Goal: Transaction & Acquisition: Book appointment/travel/reservation

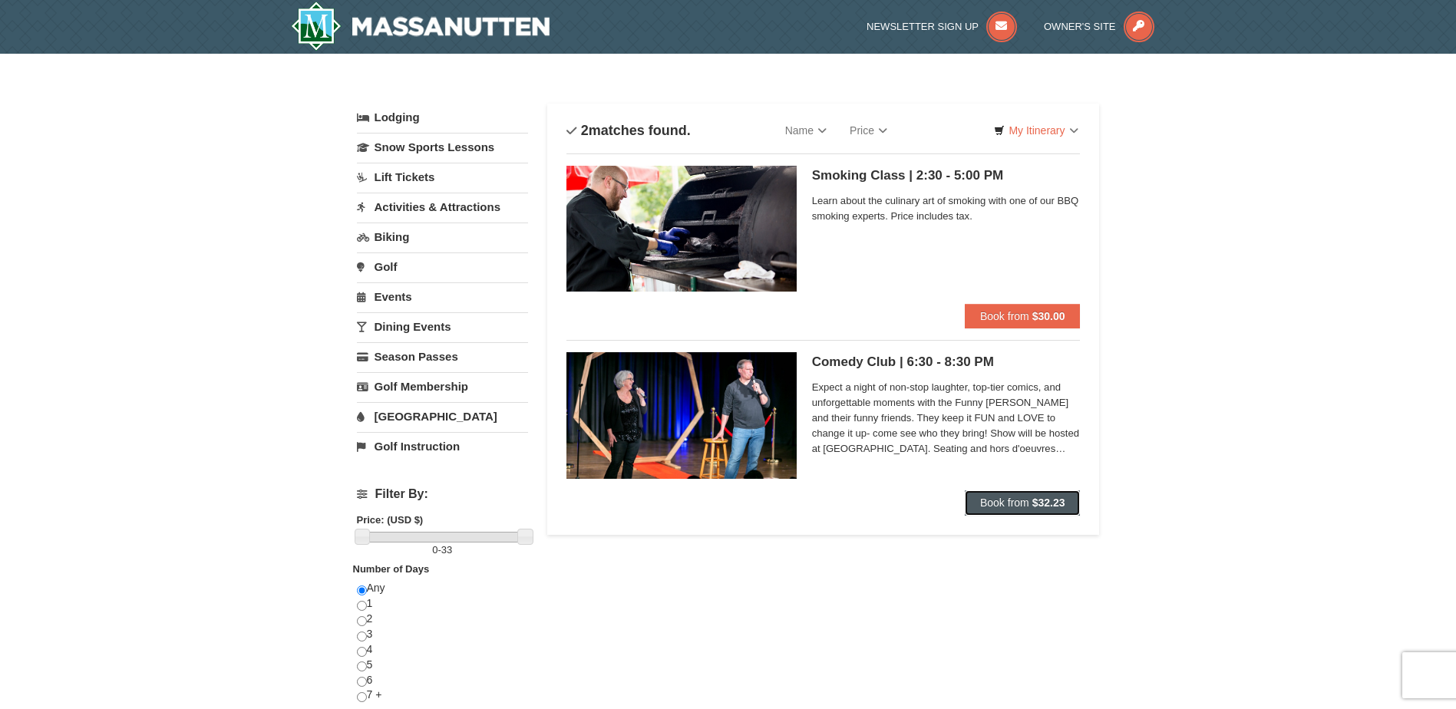
click at [1006, 499] on span "Book from" at bounding box center [1004, 502] width 49 height 12
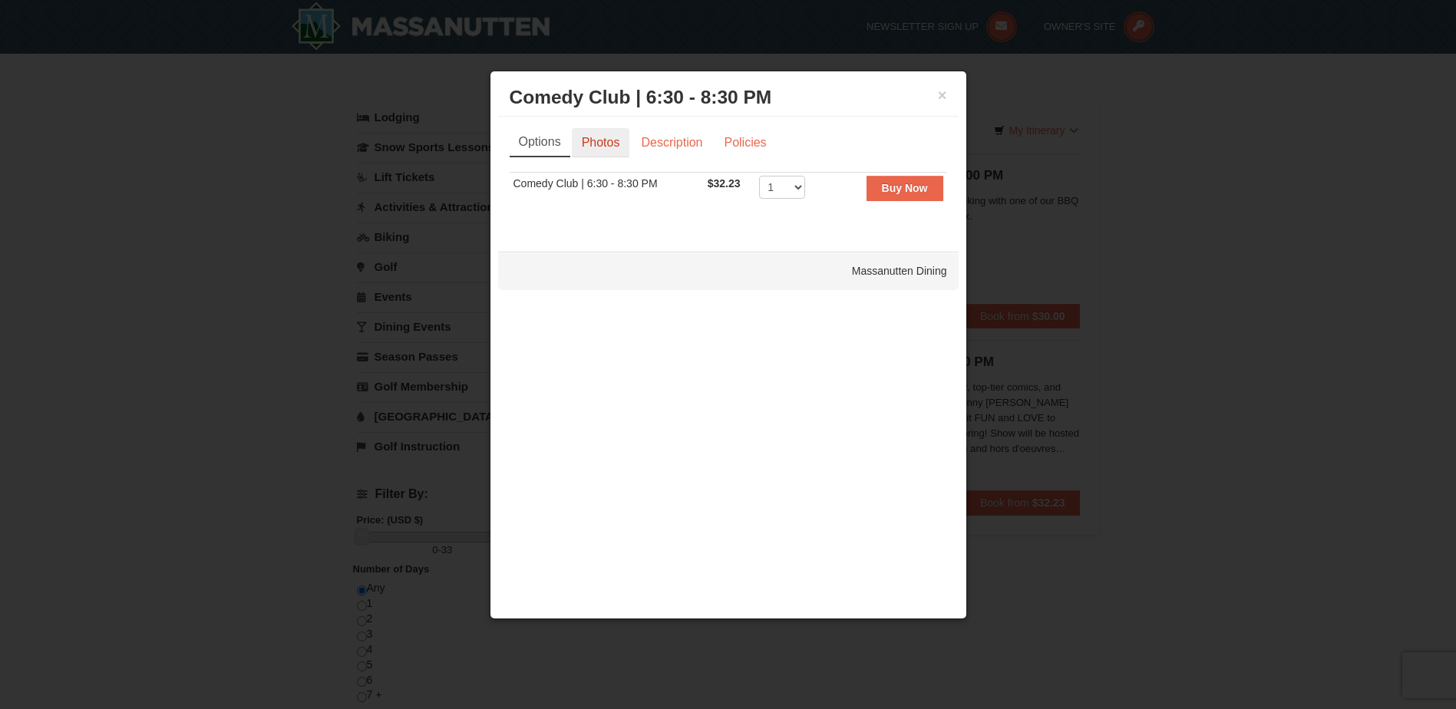
click at [606, 144] on link "Photos" at bounding box center [601, 142] width 58 height 29
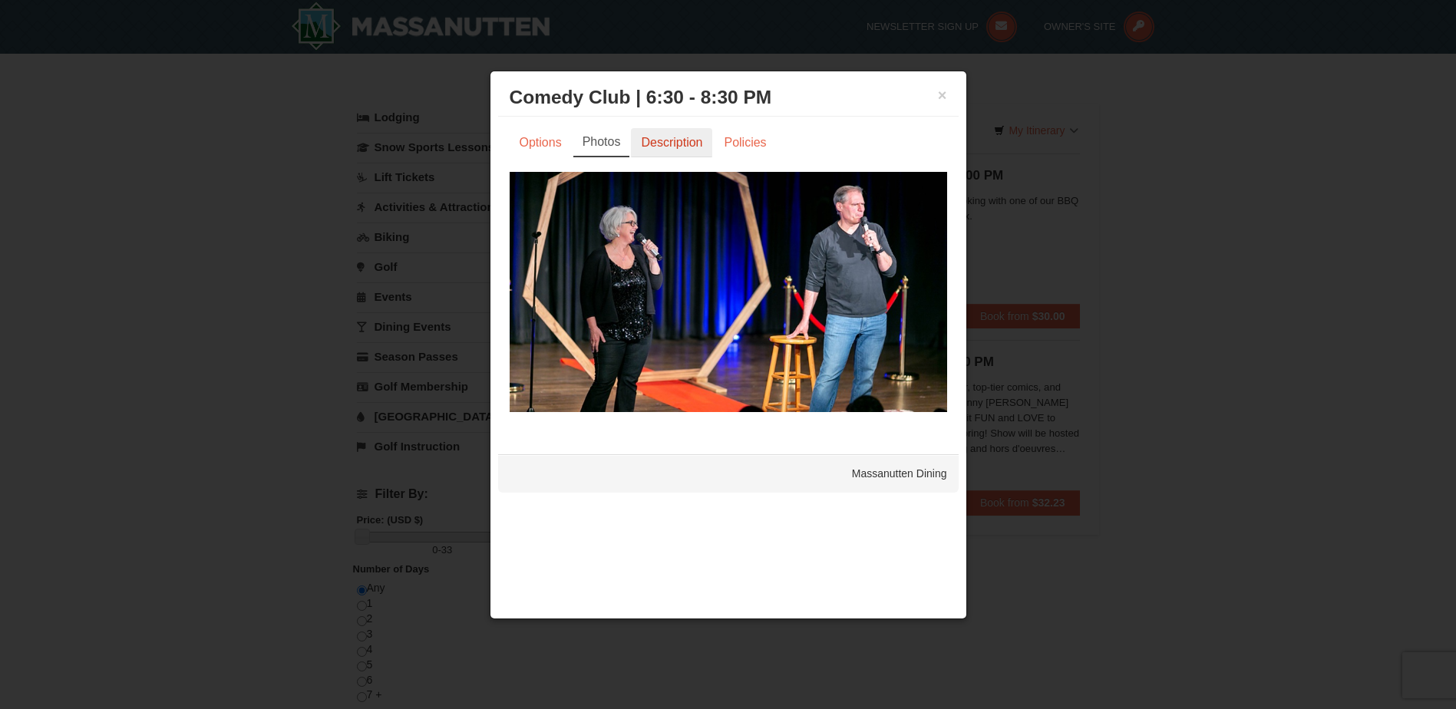
click at [668, 143] on link "Description" at bounding box center [671, 142] width 81 height 29
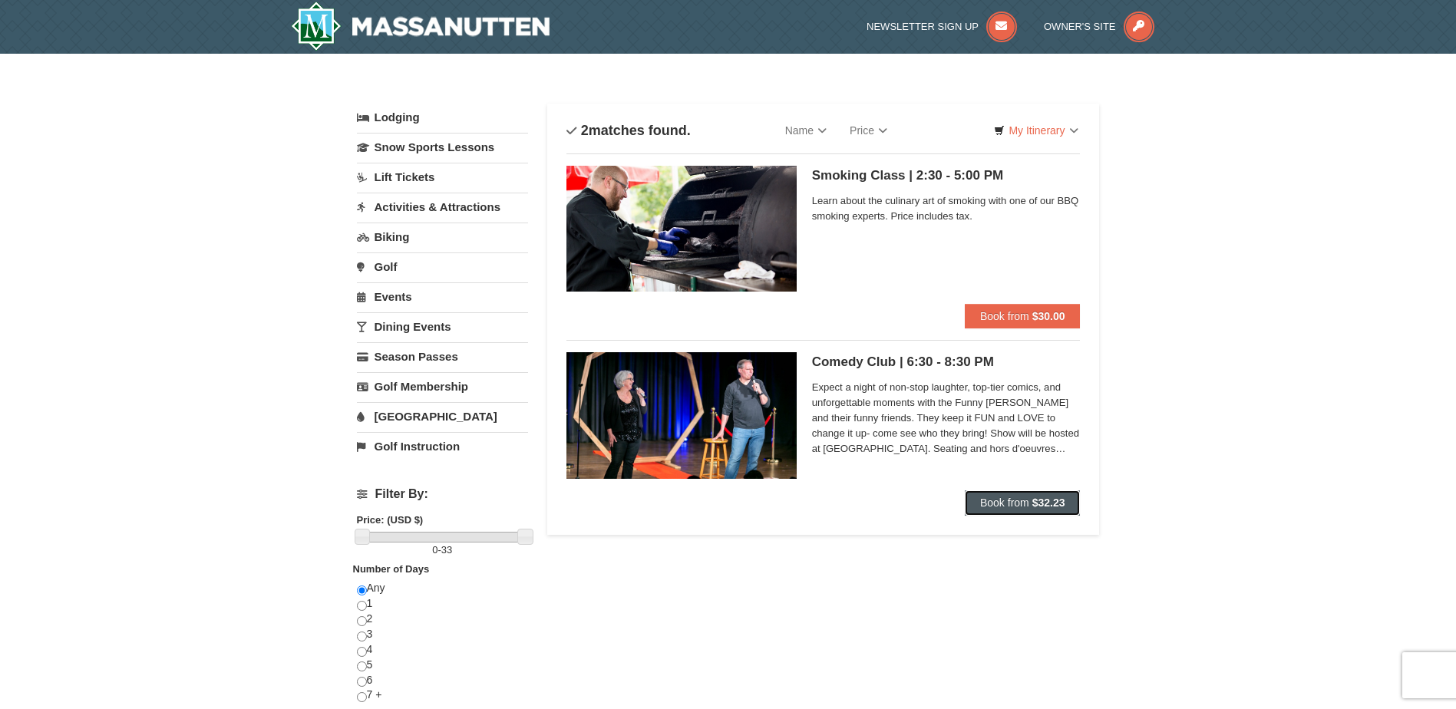
click at [1005, 502] on span "Book from" at bounding box center [1004, 502] width 49 height 12
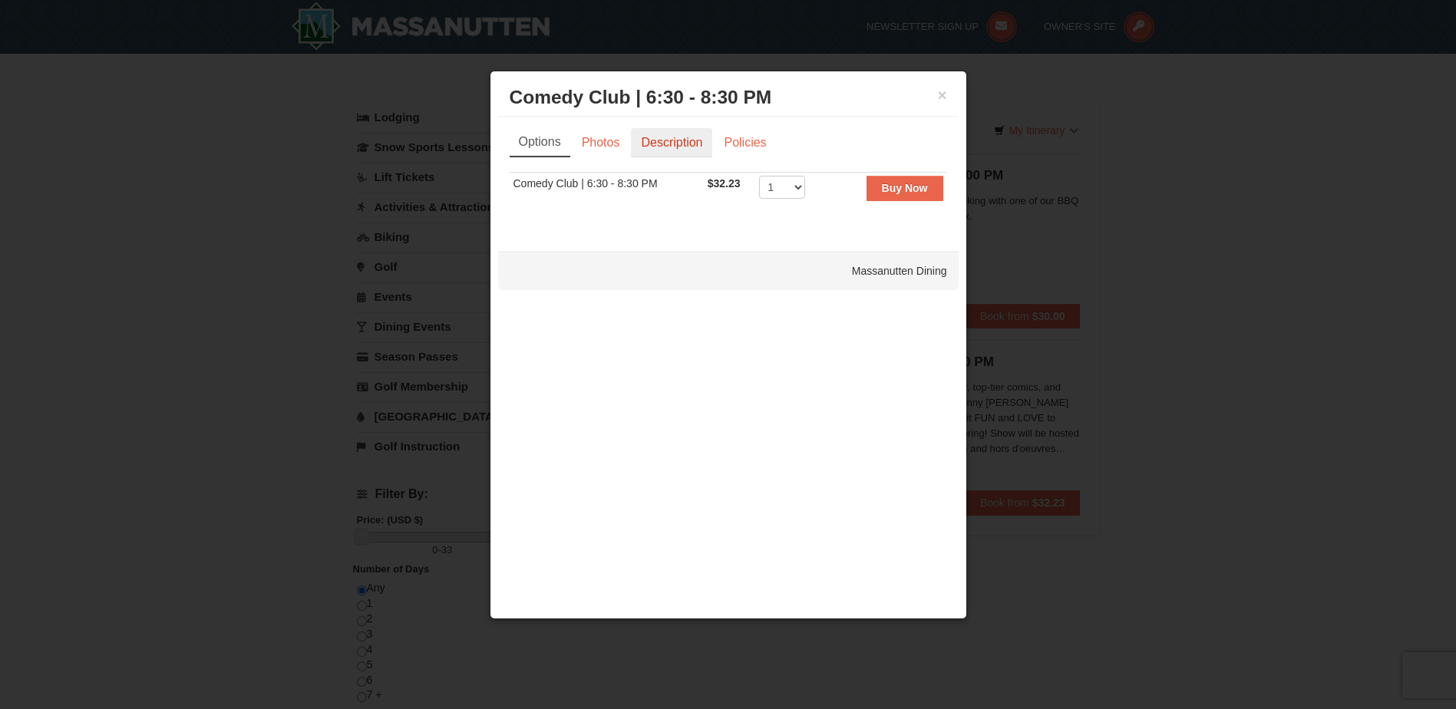
click at [658, 143] on link "Description" at bounding box center [671, 142] width 81 height 29
